Goal: Task Accomplishment & Management: Manage account settings

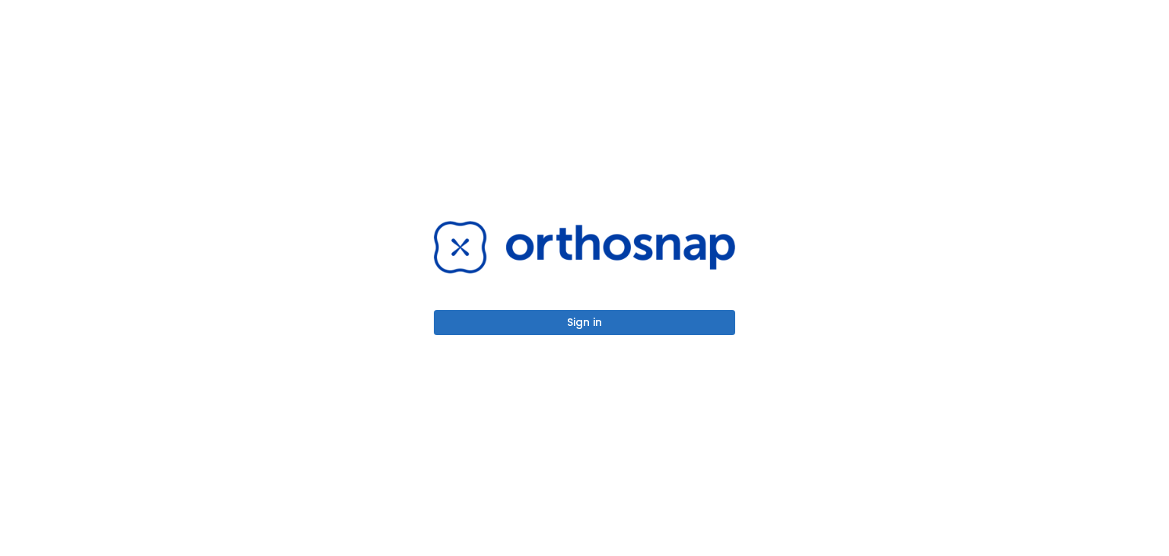
click at [575, 324] on button "Sign in" at bounding box center [584, 322] width 301 height 25
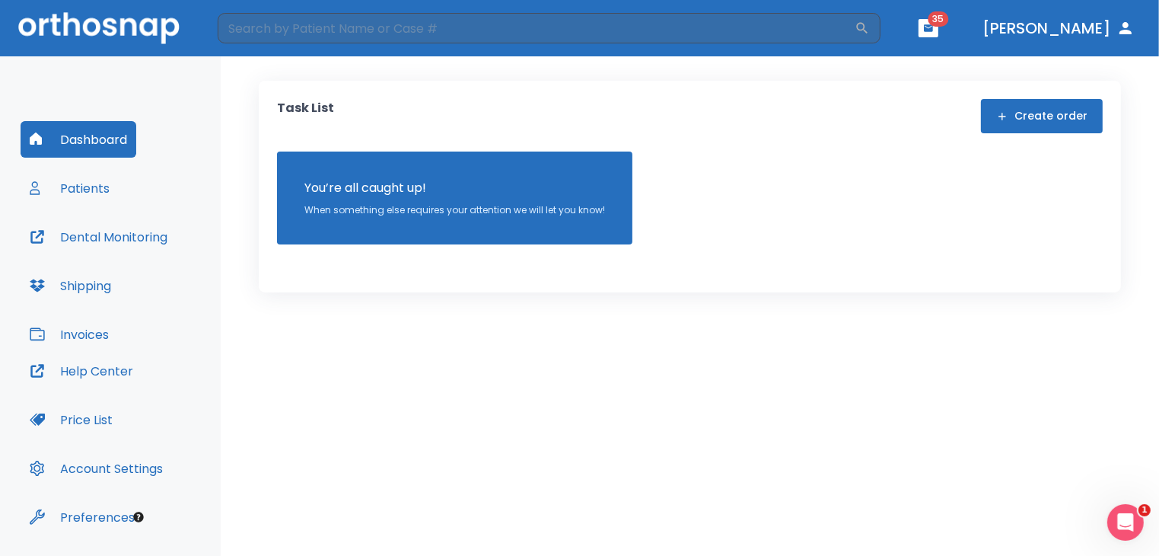
click at [82, 186] on button "Patients" at bounding box center [70, 188] width 98 height 37
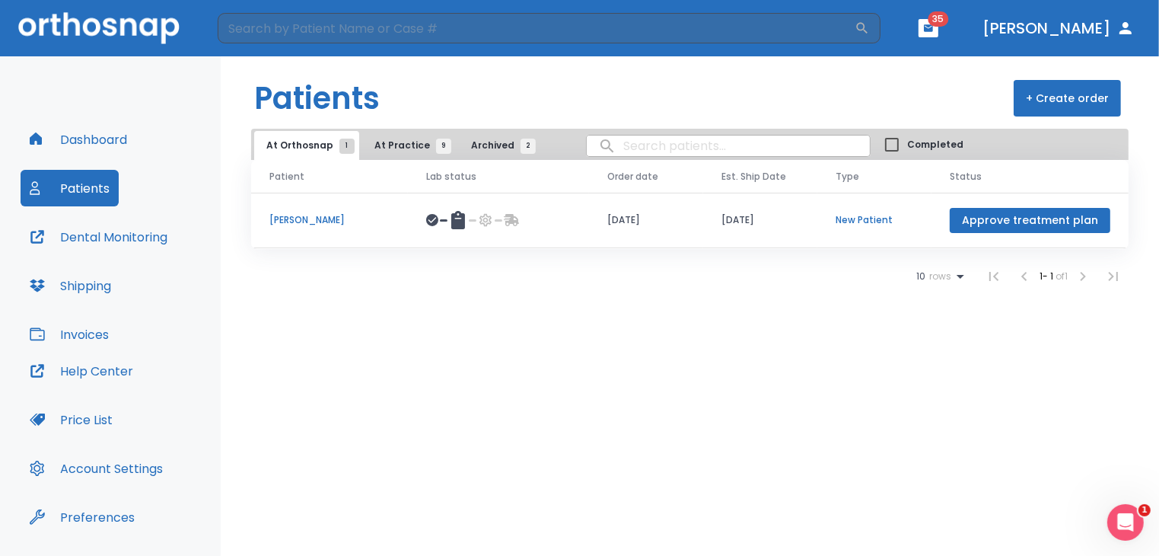
click at [395, 151] on span "At Practice 9" at bounding box center [408, 146] width 69 height 14
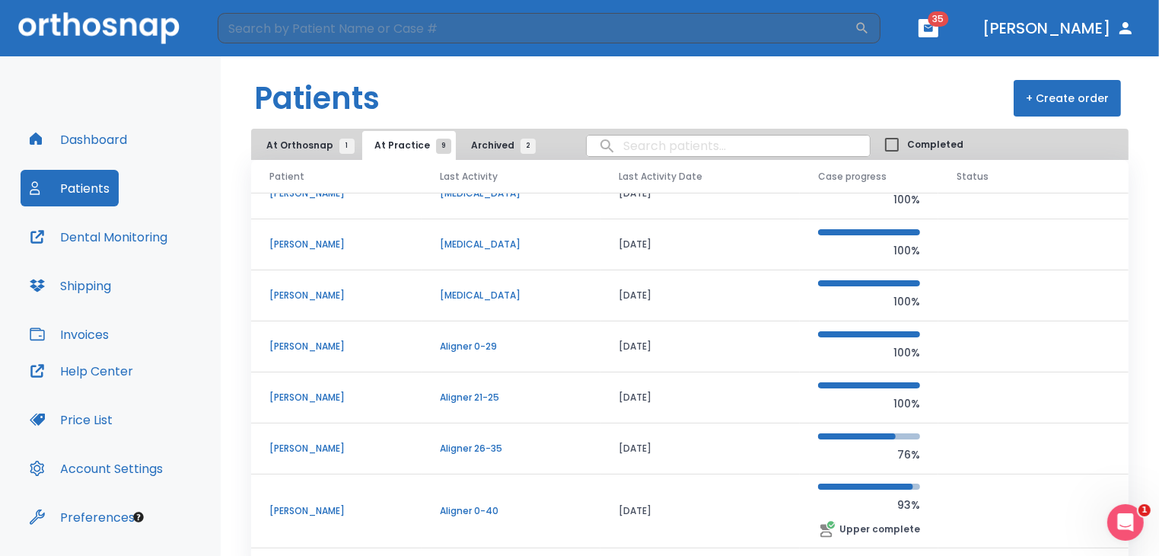
scroll to position [27, 0]
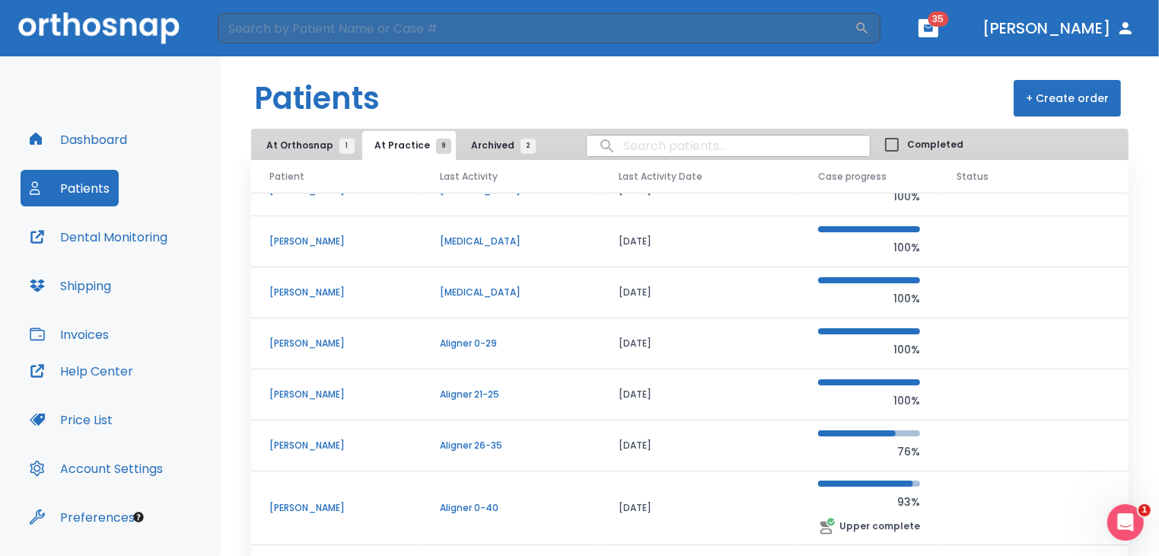
click at [338, 278] on td "Kathy Rowland" at bounding box center [336, 292] width 170 height 51
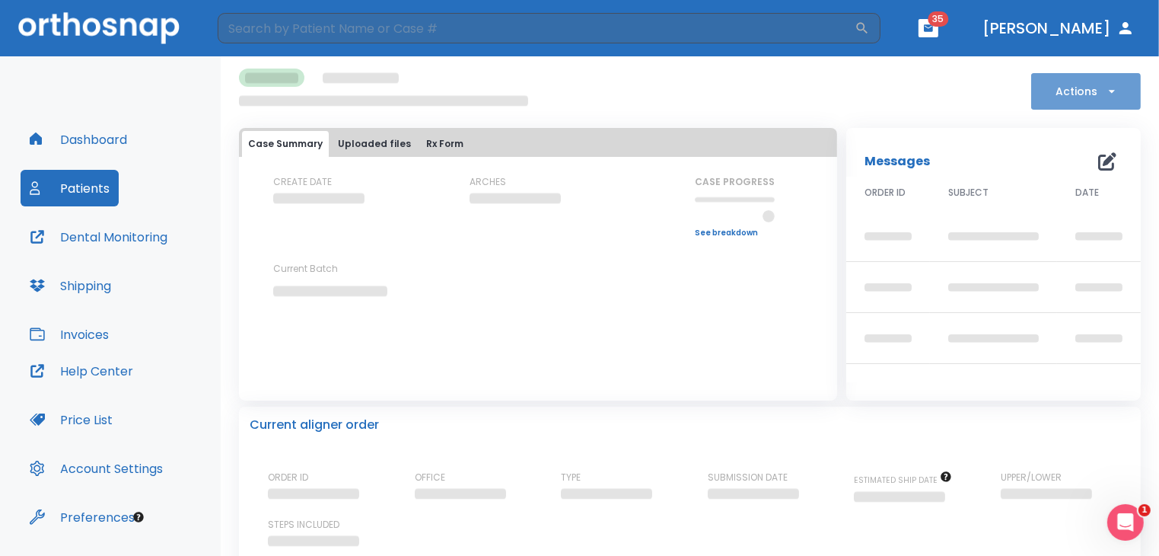
click at [1104, 87] on icon "button" at bounding box center [1111, 91] width 15 height 15
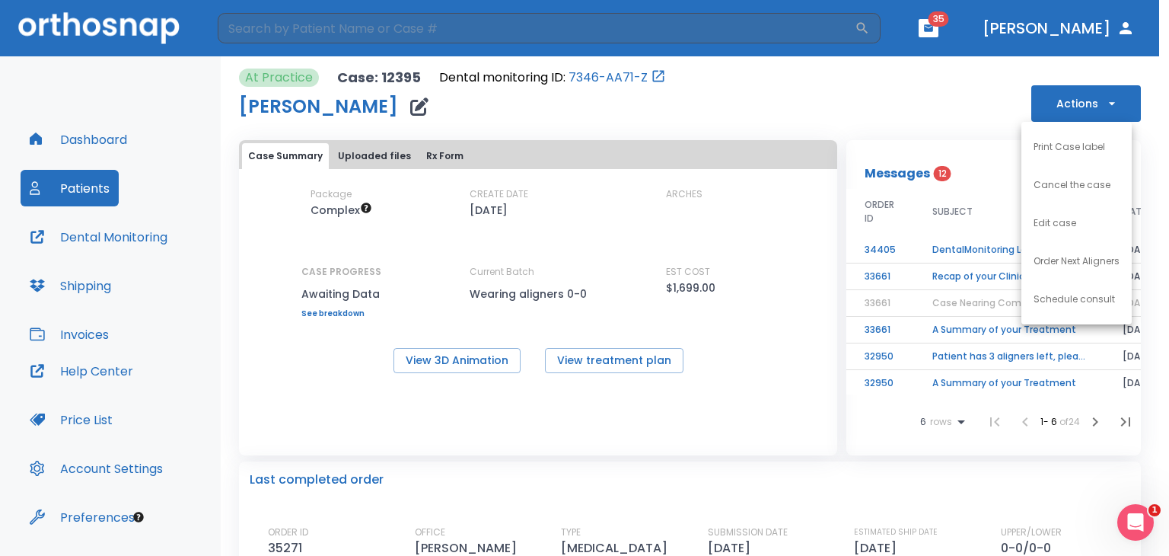
click at [1081, 263] on p "Order Next Aligners" at bounding box center [1077, 261] width 86 height 14
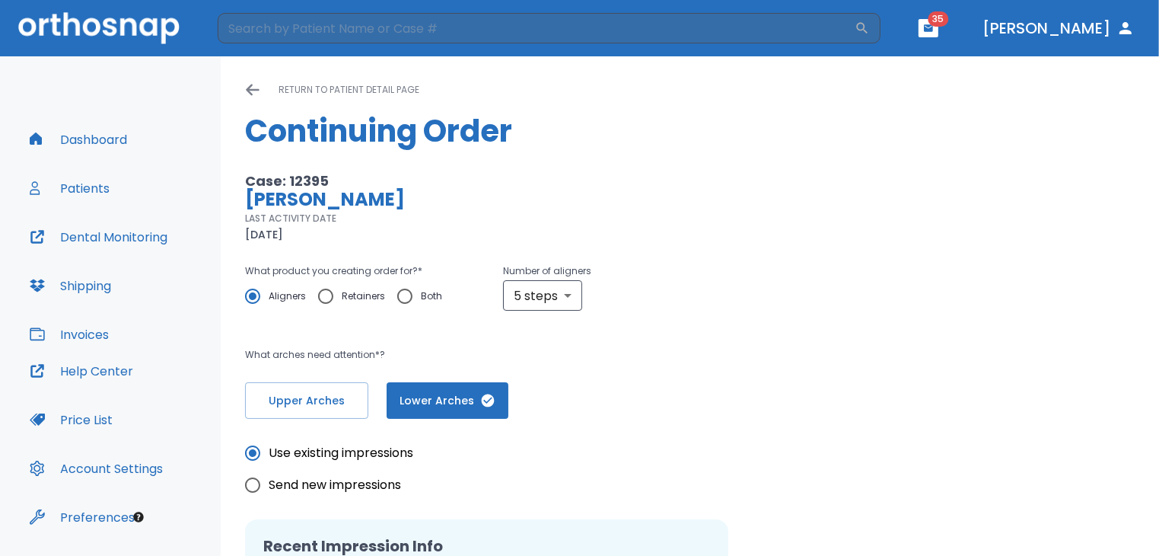
click at [354, 294] on span "Retainers" at bounding box center [363, 296] width 43 height 18
click at [342, 294] on input "Retainers" at bounding box center [326, 296] width 32 height 32
radio input "true"
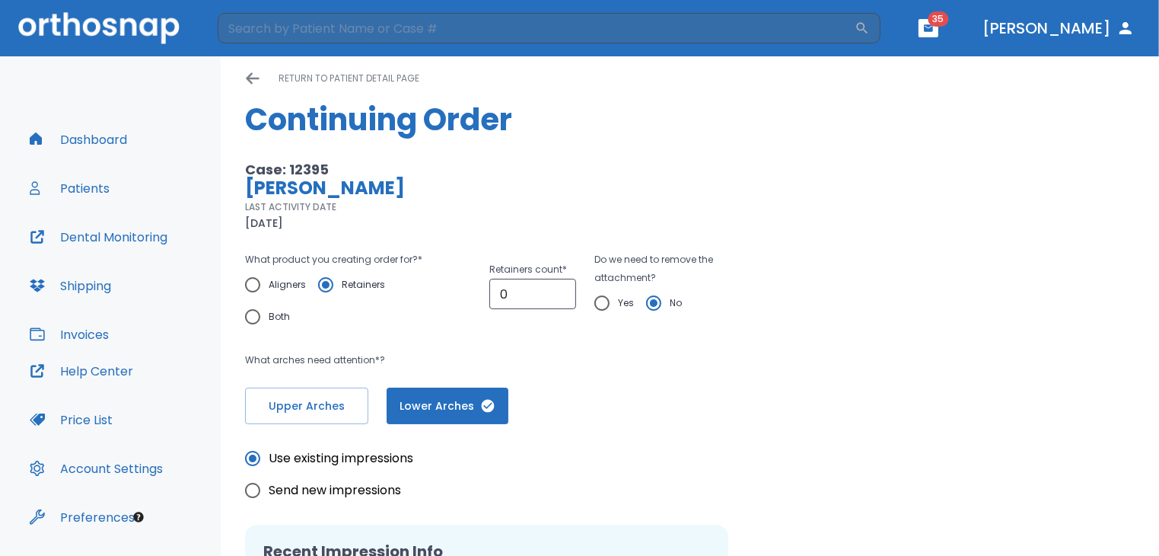
scroll to position [11, 0]
type input "1"
click at [560, 287] on input "1" at bounding box center [532, 294] width 87 height 30
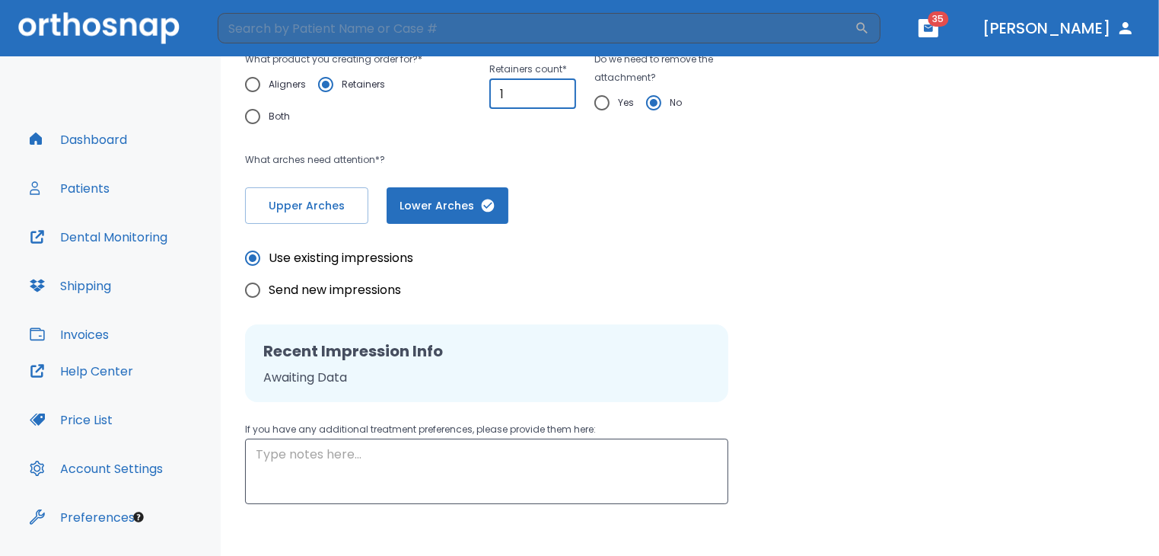
scroll to position [282, 0]
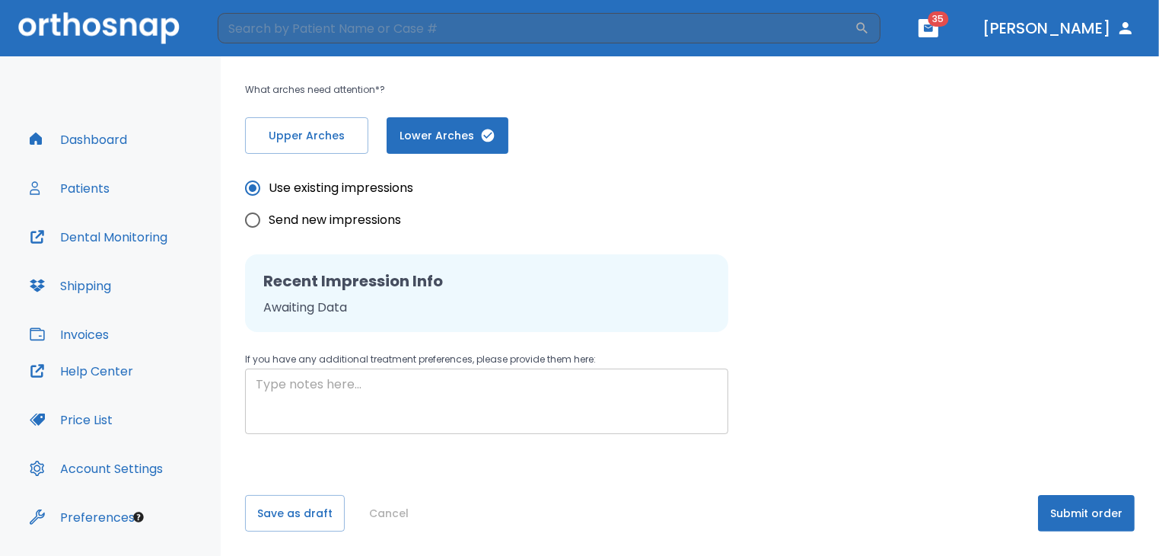
click at [666, 396] on textarea at bounding box center [487, 401] width 462 height 53
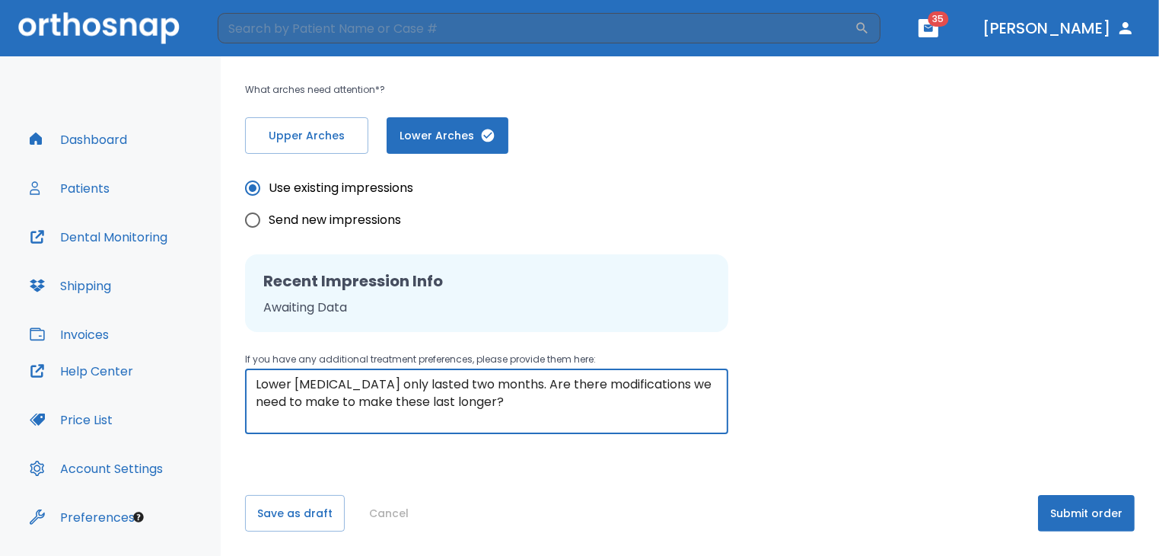
type textarea "Lower retainer only lasted two months. Are there modifications we need to make …"
click at [1073, 511] on button "Submit order" at bounding box center [1086, 513] width 97 height 37
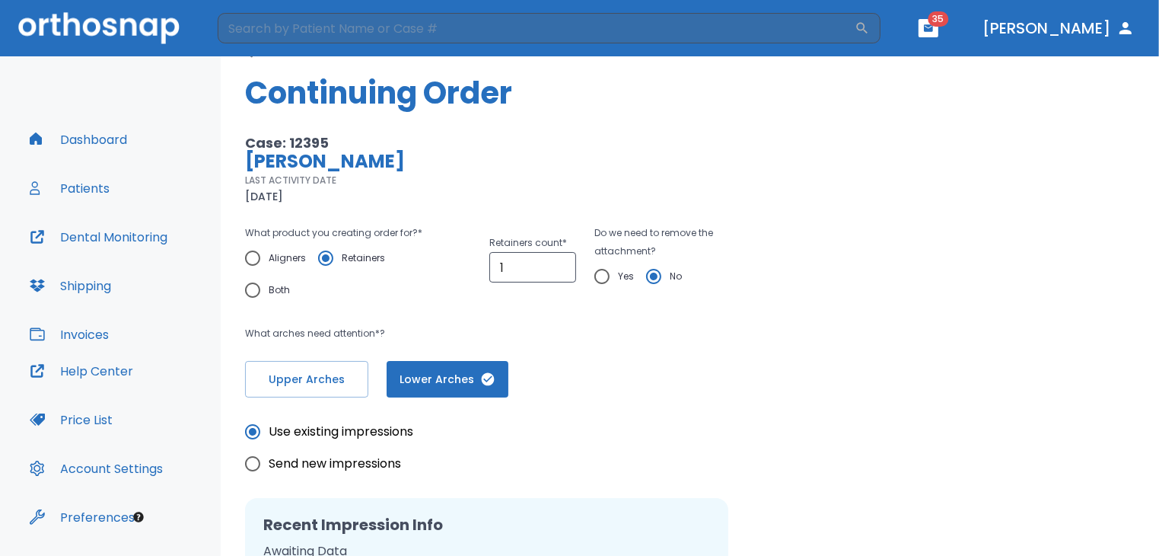
scroll to position [167, 0]
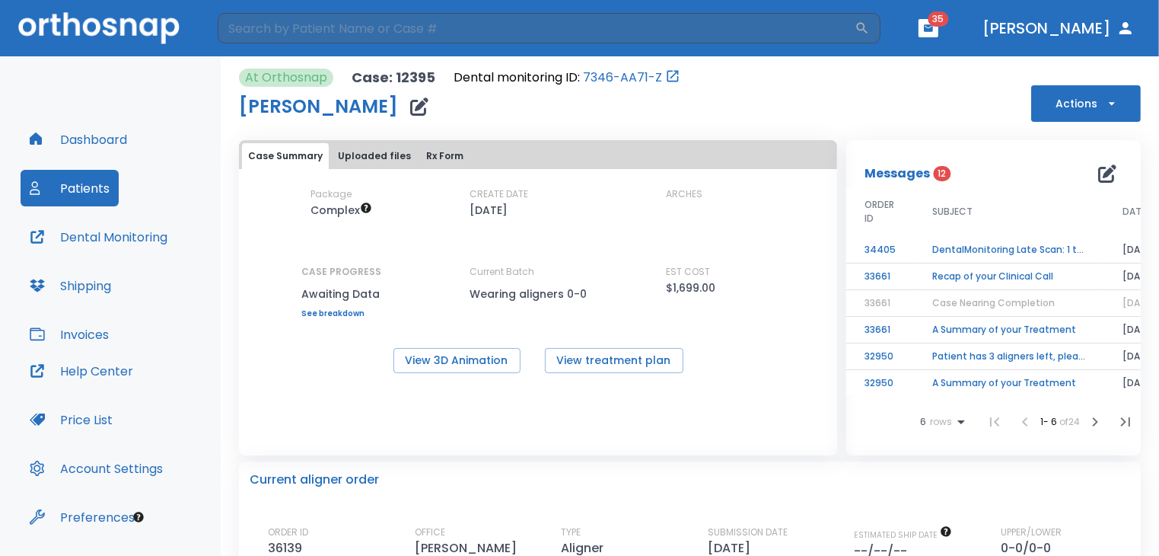
click at [61, 137] on button "Dashboard" at bounding box center [79, 139] width 116 height 37
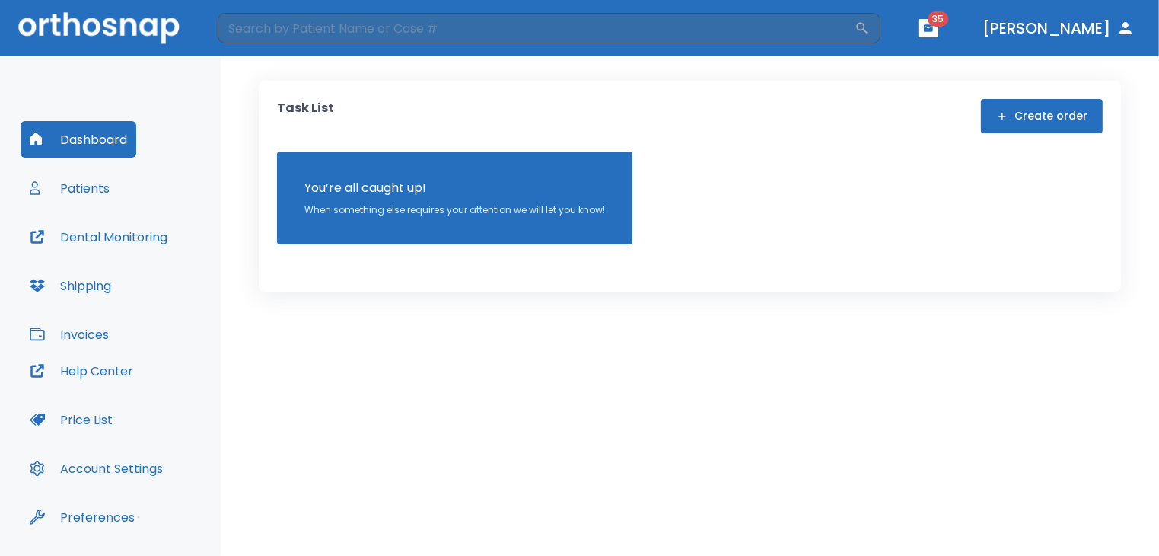
click at [53, 195] on button "Patients" at bounding box center [70, 188] width 98 height 37
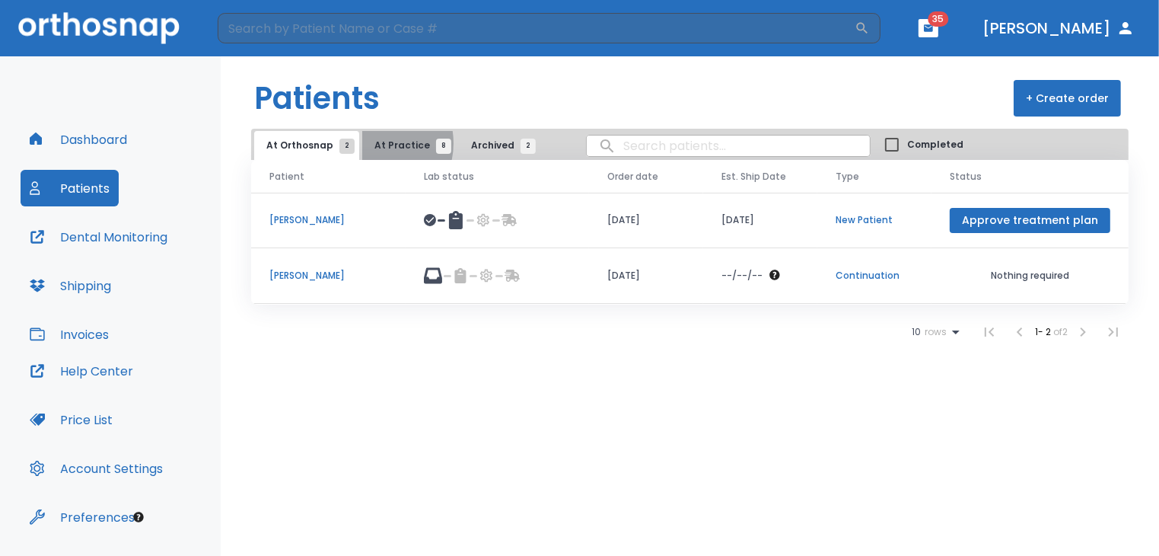
click at [374, 143] on span "At Practice 8" at bounding box center [408, 146] width 69 height 14
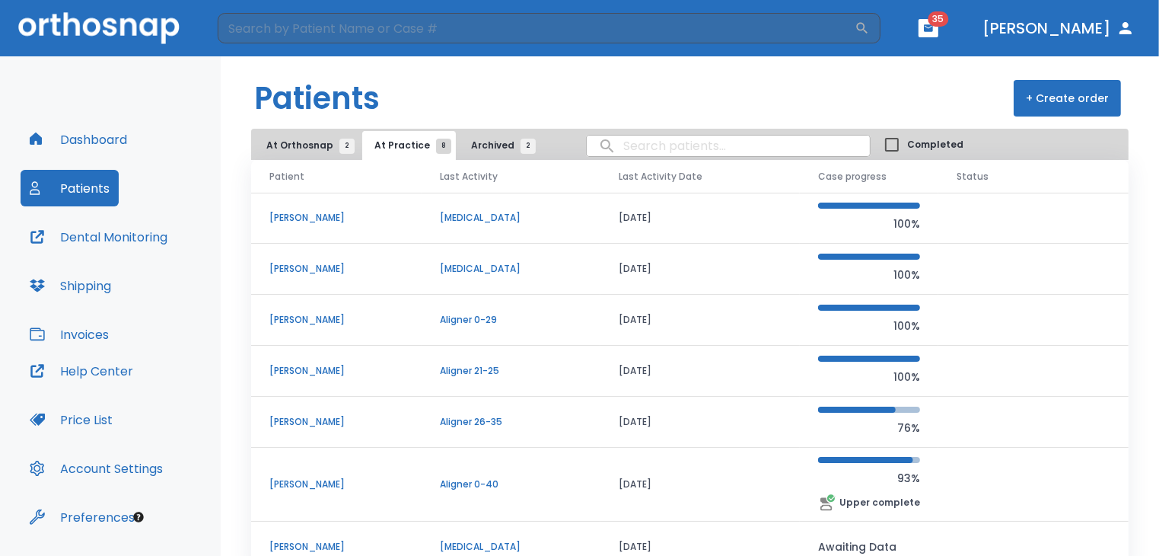
click at [333, 428] on td "Connie Wagner" at bounding box center [336, 422] width 170 height 51
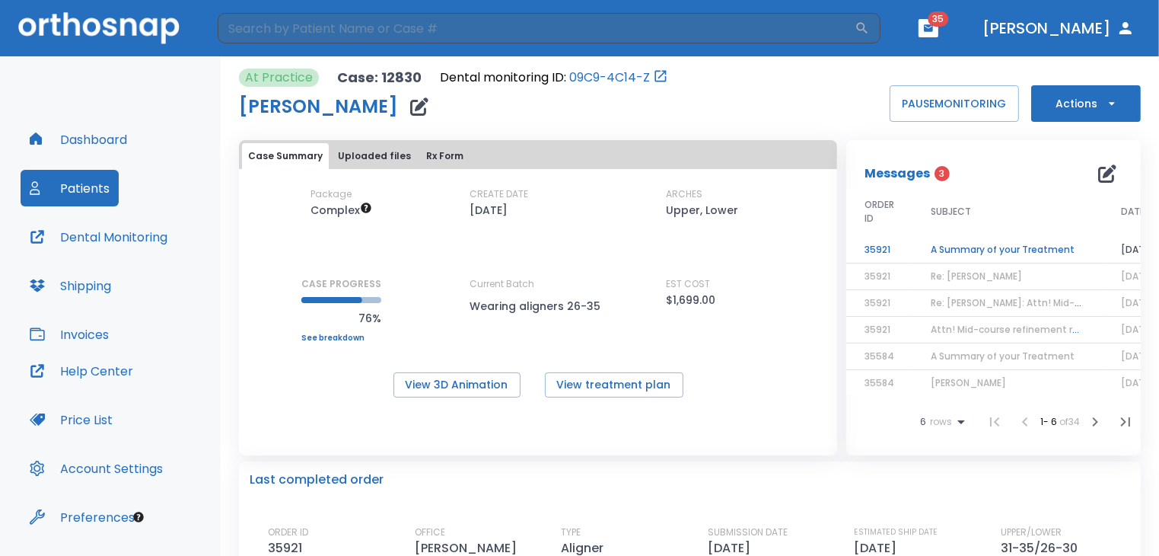
click at [961, 247] on td "A Summary of your Treatment" at bounding box center [1008, 250] width 190 height 27
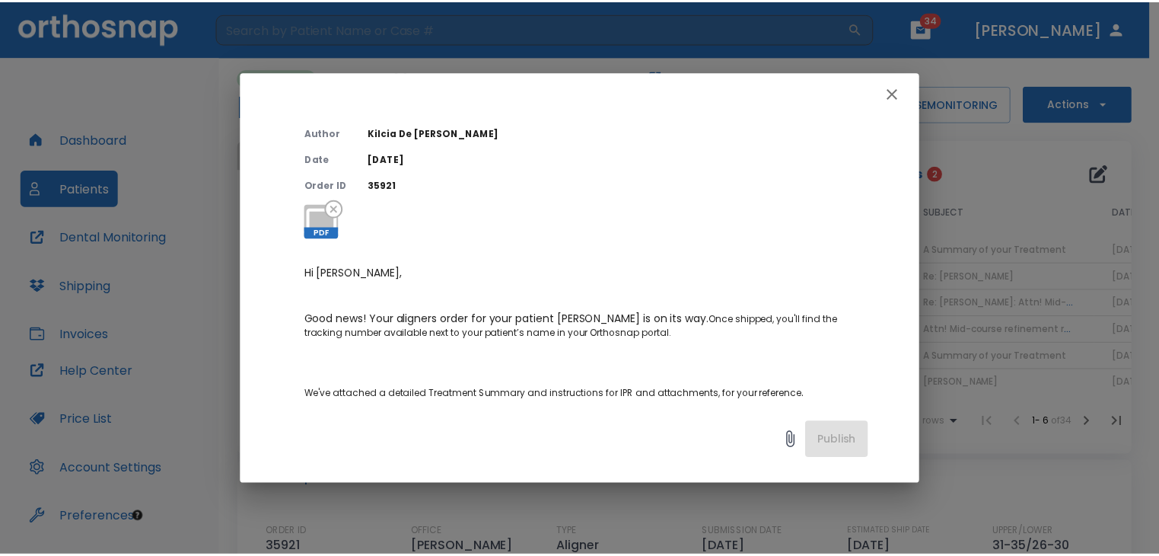
scroll to position [41, 0]
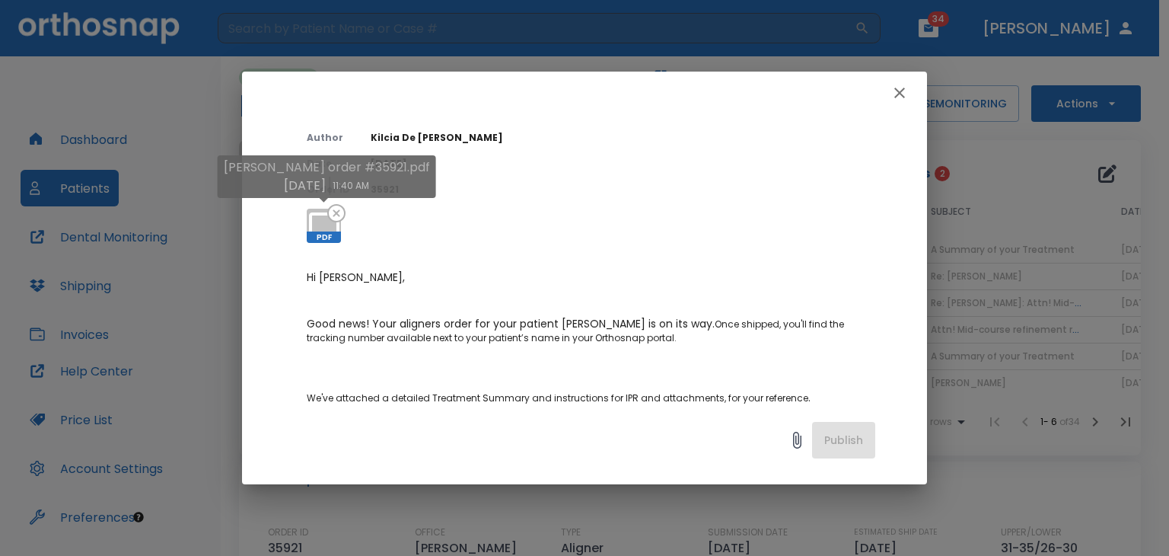
click at [330, 226] on icon at bounding box center [324, 226] width 37 height 37
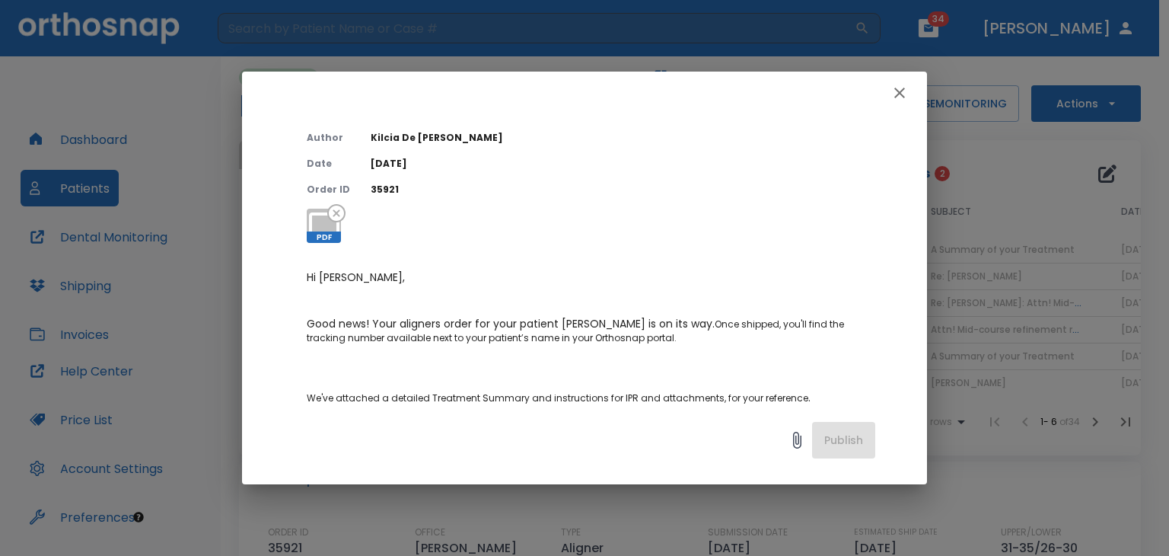
click at [898, 94] on icon "button" at bounding box center [899, 93] width 11 height 11
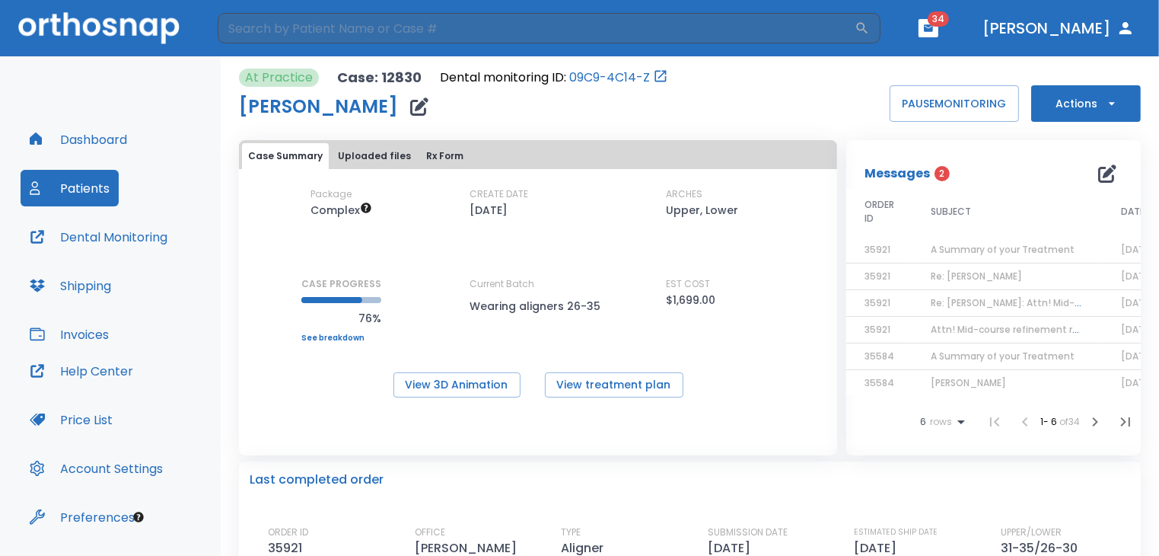
click at [89, 151] on button "Dashboard" at bounding box center [79, 139] width 116 height 37
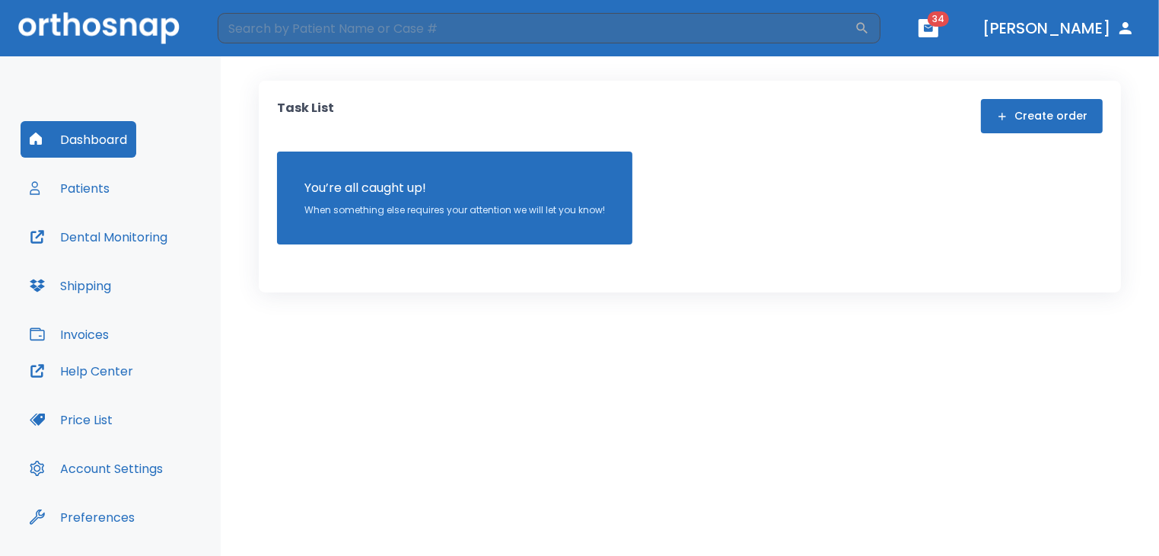
click at [49, 190] on button "Patients" at bounding box center [70, 188] width 98 height 37
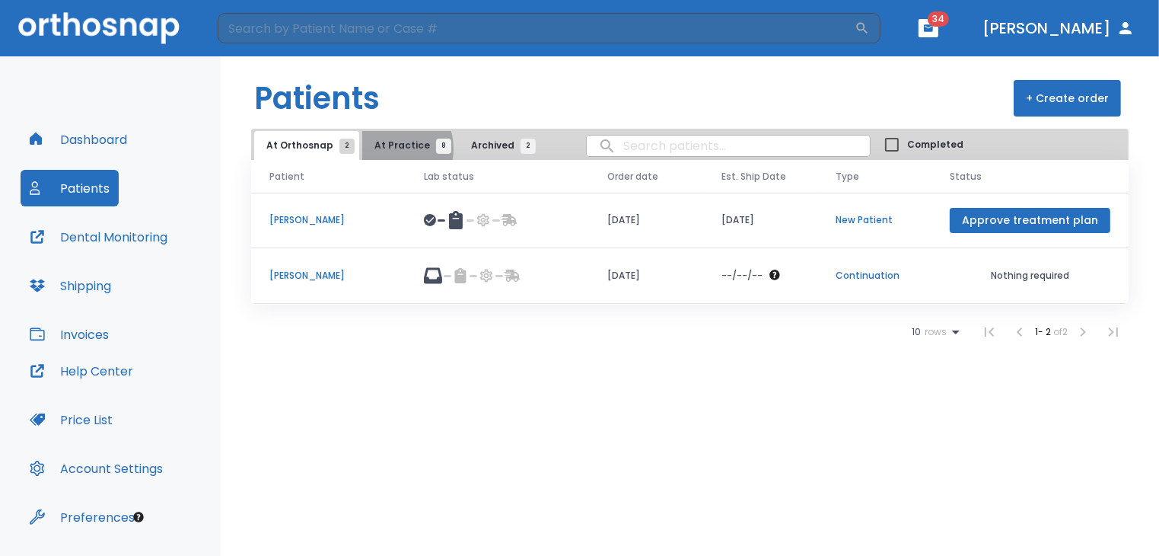
click at [382, 148] on span "At Practice 8" at bounding box center [408, 146] width 69 height 14
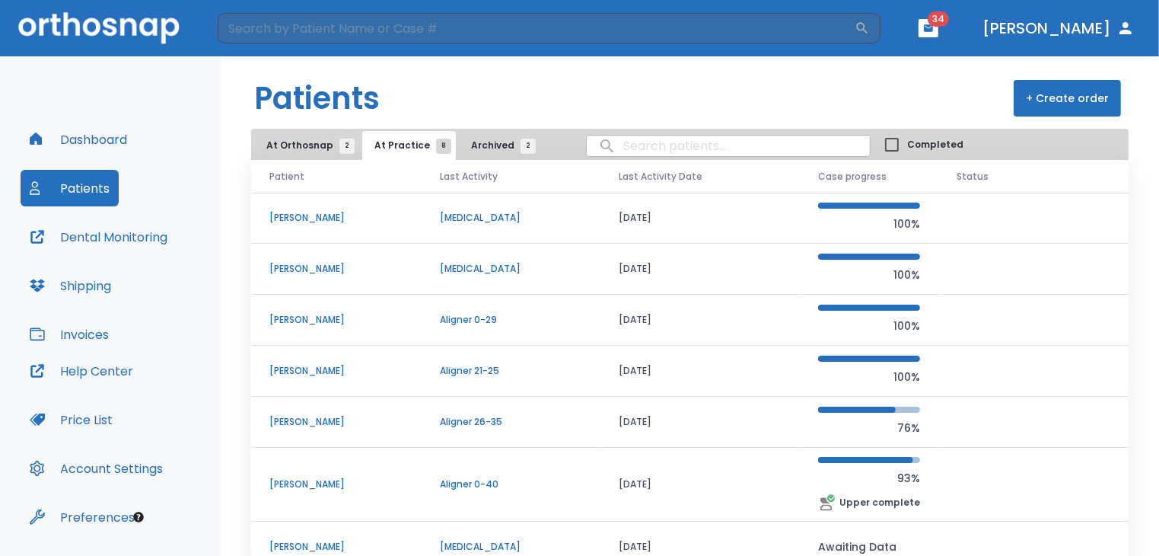
click at [311, 413] on td "Connie Wagner" at bounding box center [336, 422] width 170 height 51
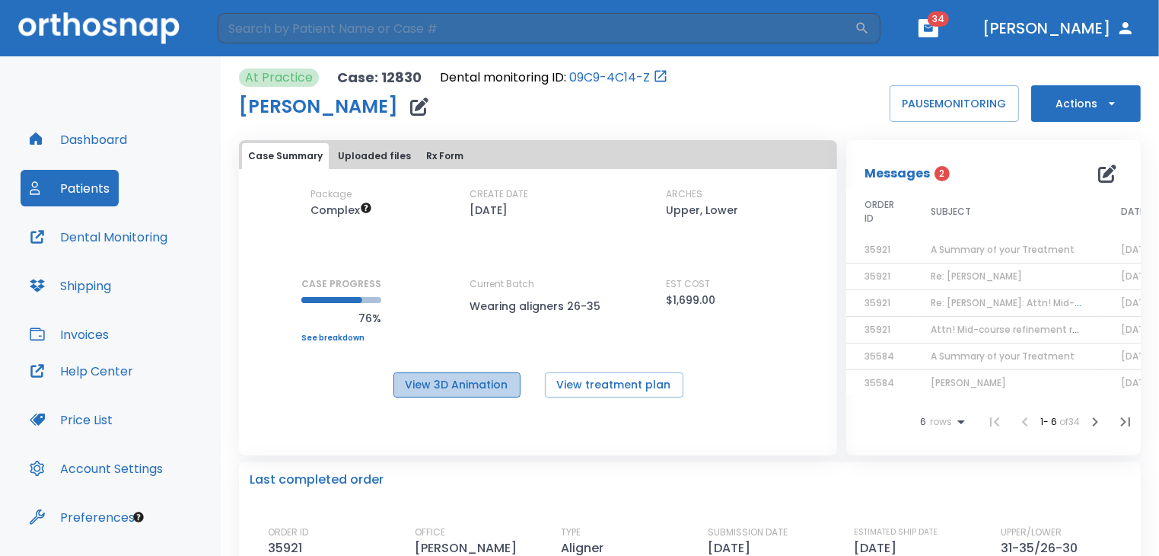
click at [468, 388] on button "View 3D Animation" at bounding box center [456, 384] width 127 height 25
